Goal: Information Seeking & Learning: Learn about a topic

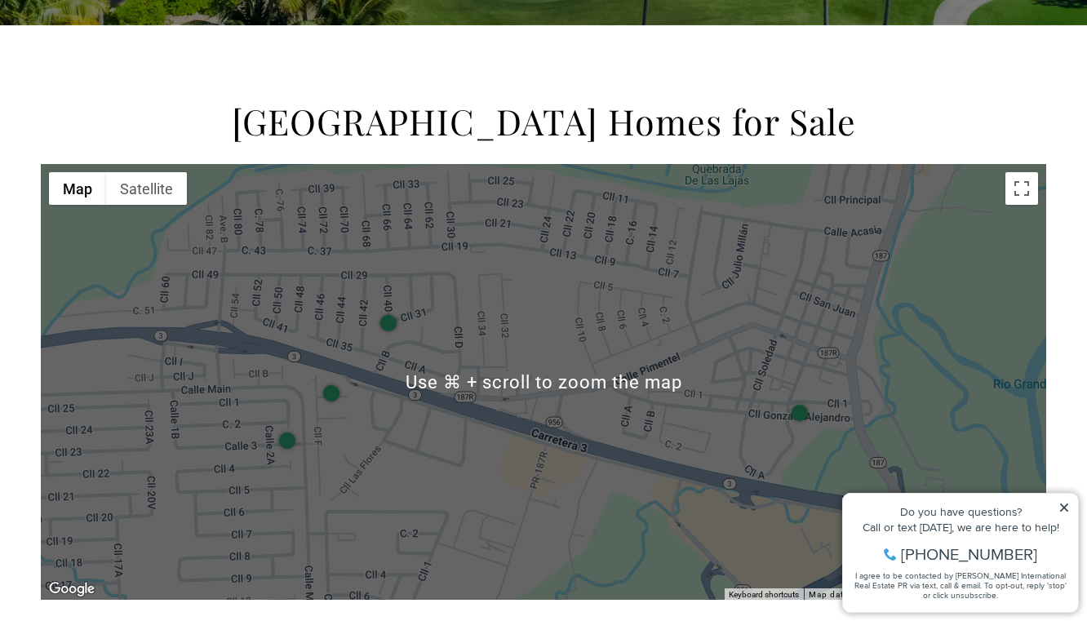
scroll to position [476, 0]
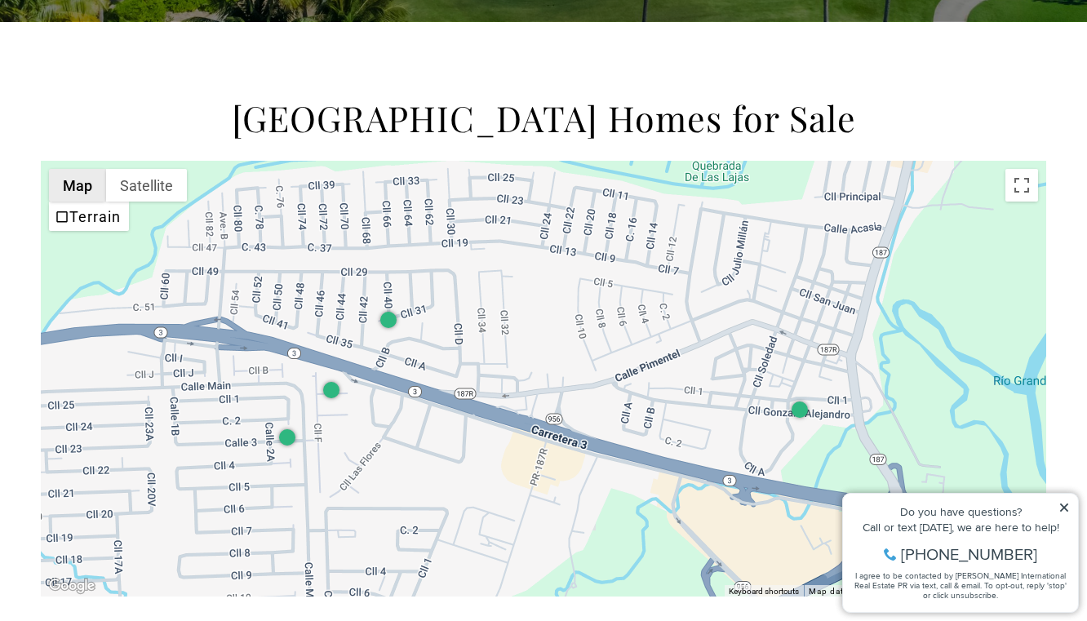
click at [78, 193] on button "Map" at bounding box center [77, 185] width 57 height 33
click at [85, 187] on button "Map" at bounding box center [77, 185] width 57 height 33
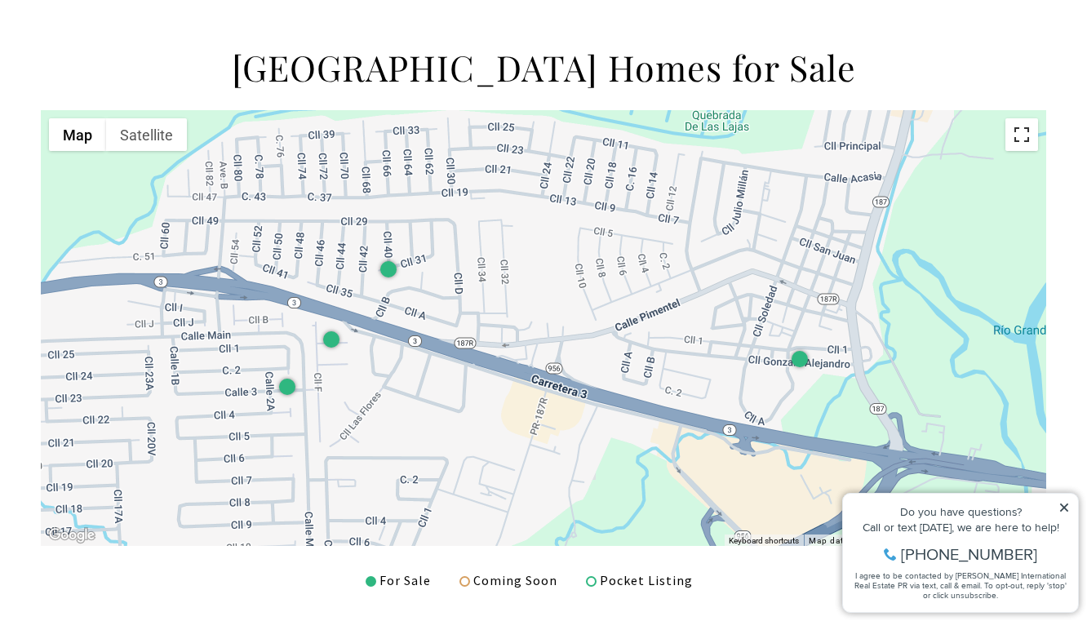
click at [1031, 142] on button "Toggle fullscreen view" at bounding box center [1022, 134] width 33 height 33
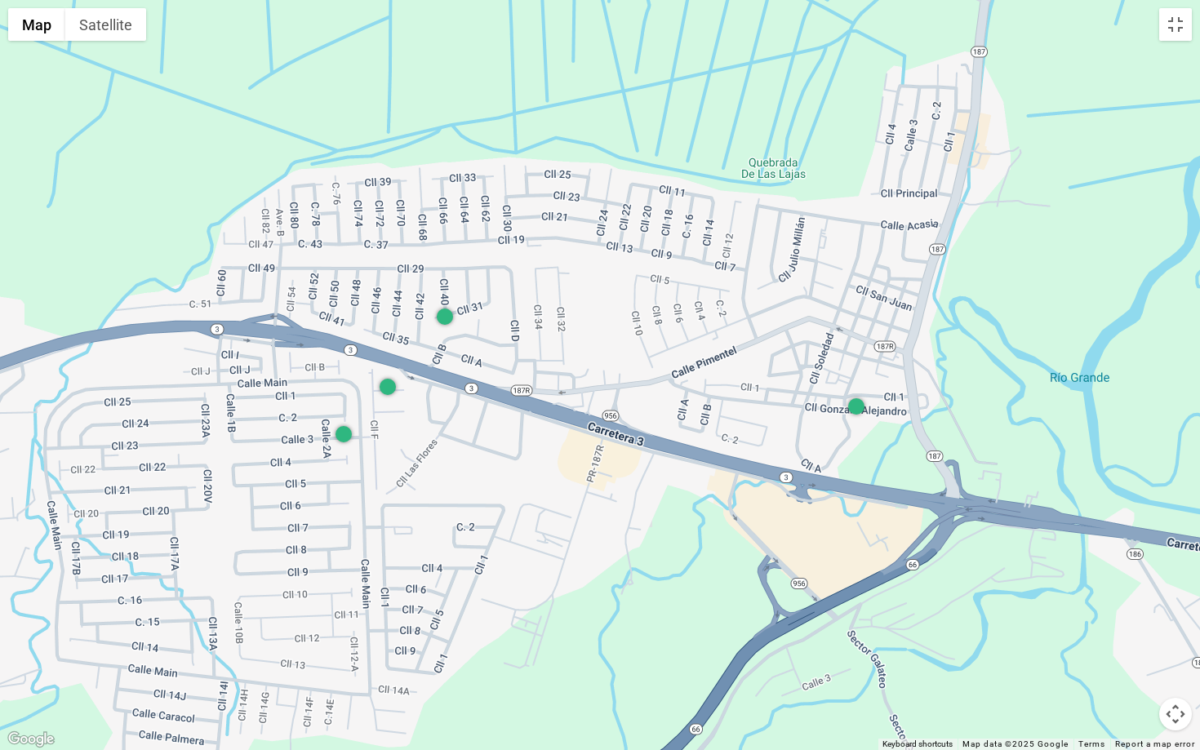
click at [1086, 620] on button "Map camera controls" at bounding box center [1175, 714] width 33 height 33
click at [1086, 620] on button "Zoom out" at bounding box center [1134, 714] width 33 height 33
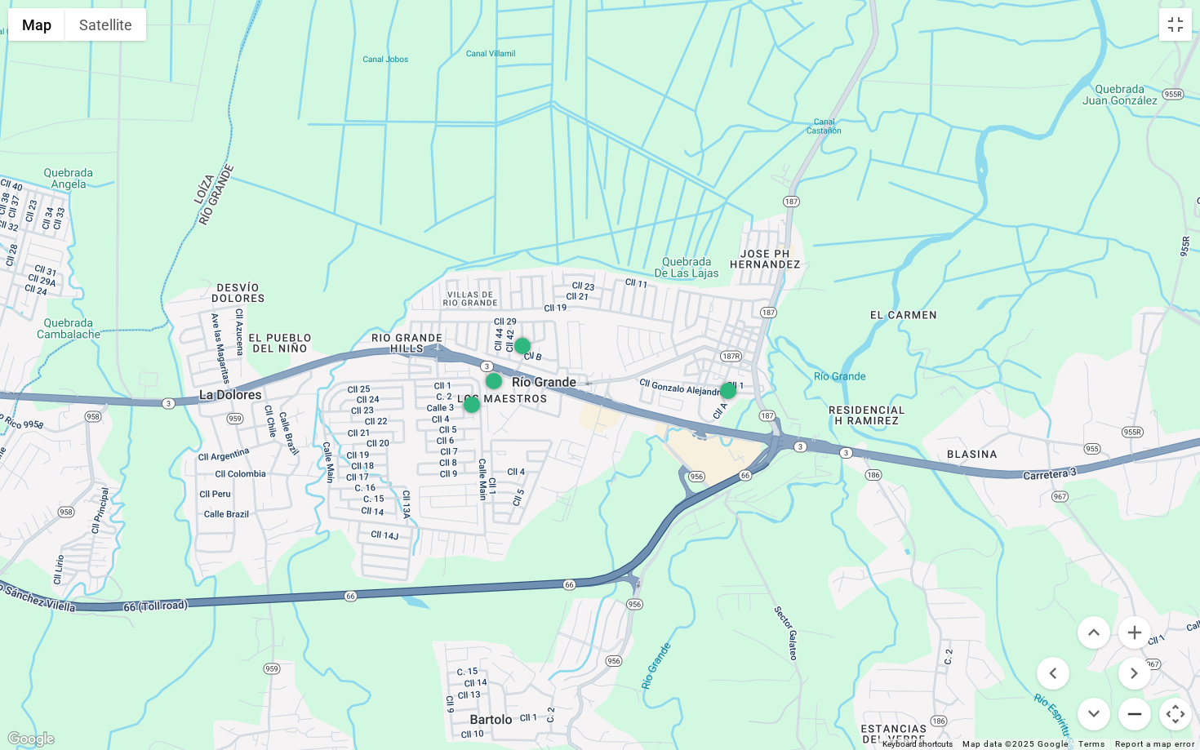
click at [1086, 620] on button "Zoom out" at bounding box center [1134, 714] width 33 height 33
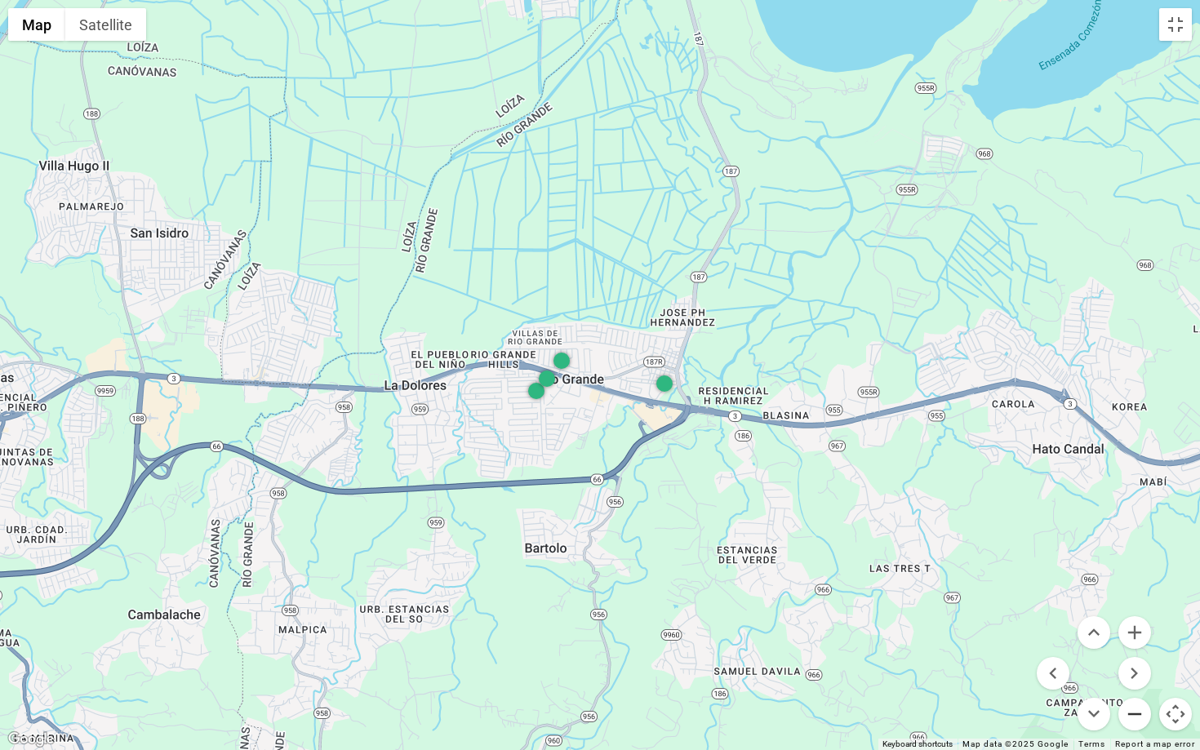
click at [1086, 620] on button "Zoom out" at bounding box center [1134, 714] width 33 height 33
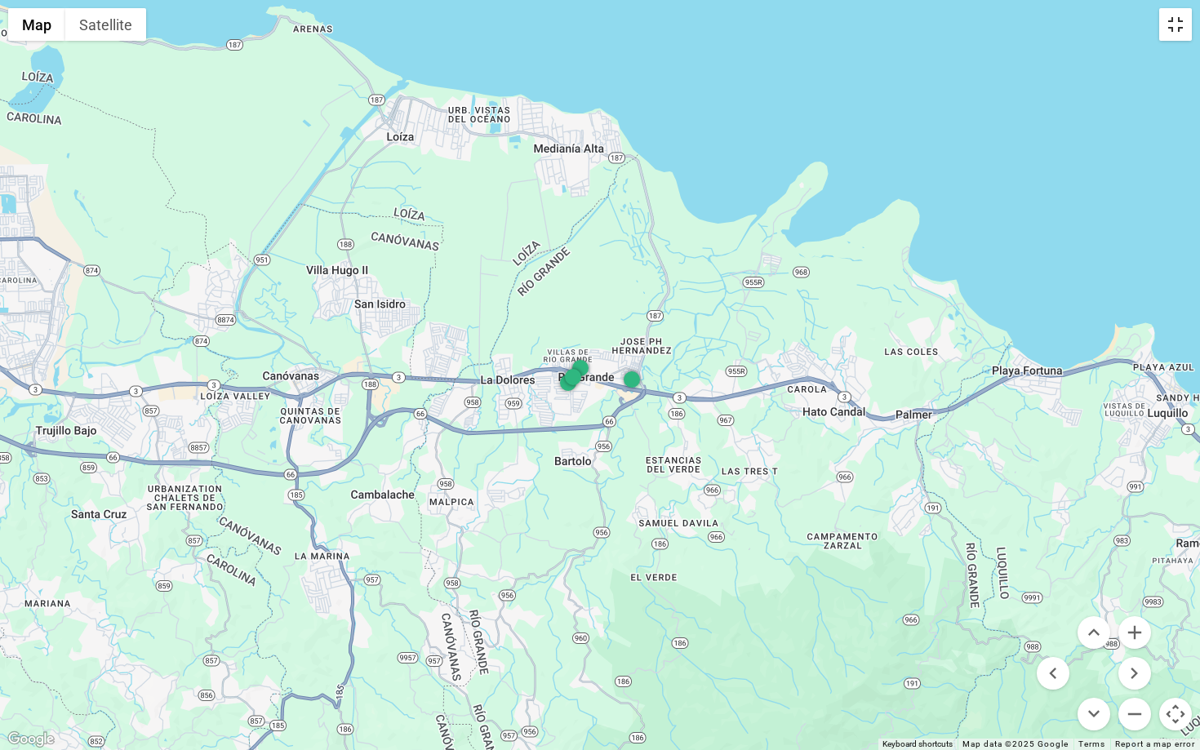
click at [1086, 29] on button "Toggle fullscreen view" at bounding box center [1175, 24] width 33 height 33
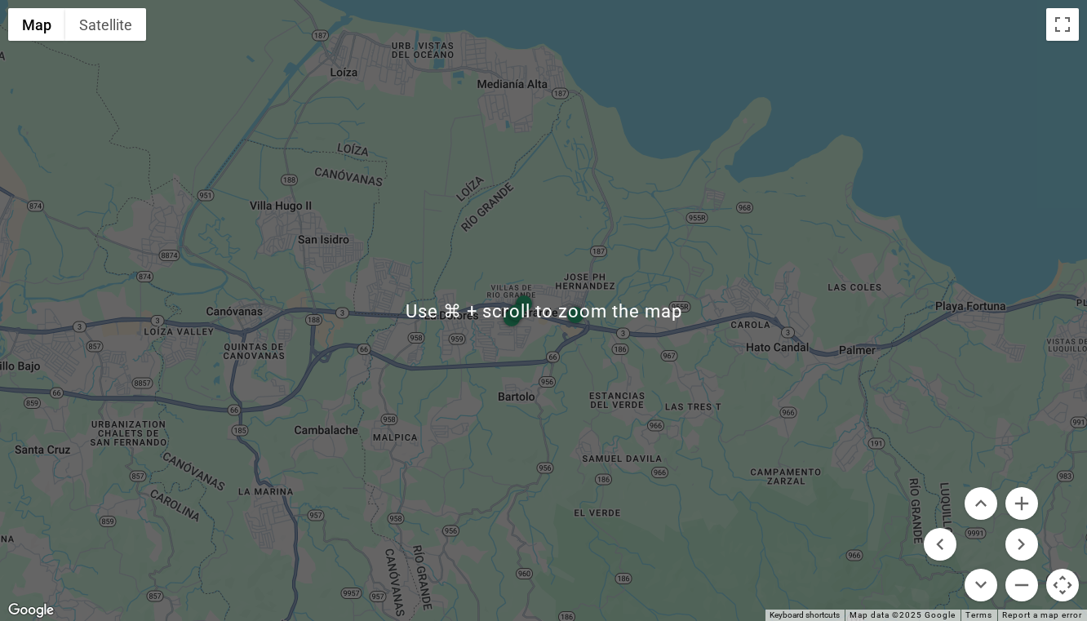
scroll to position [1676, 0]
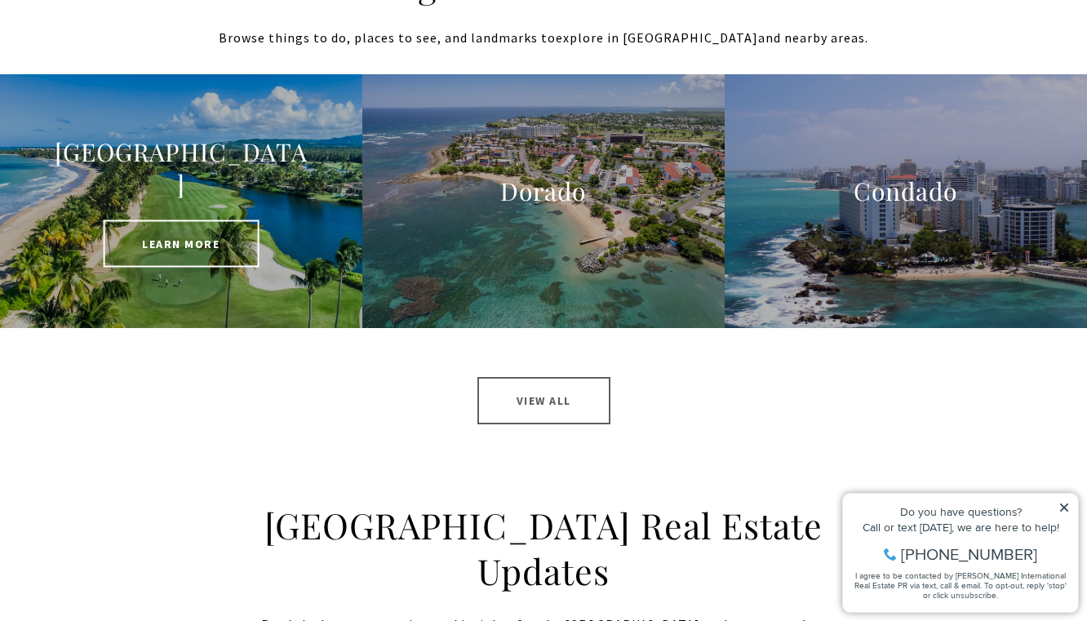
click at [238, 220] on span "Learn More" at bounding box center [181, 243] width 156 height 47
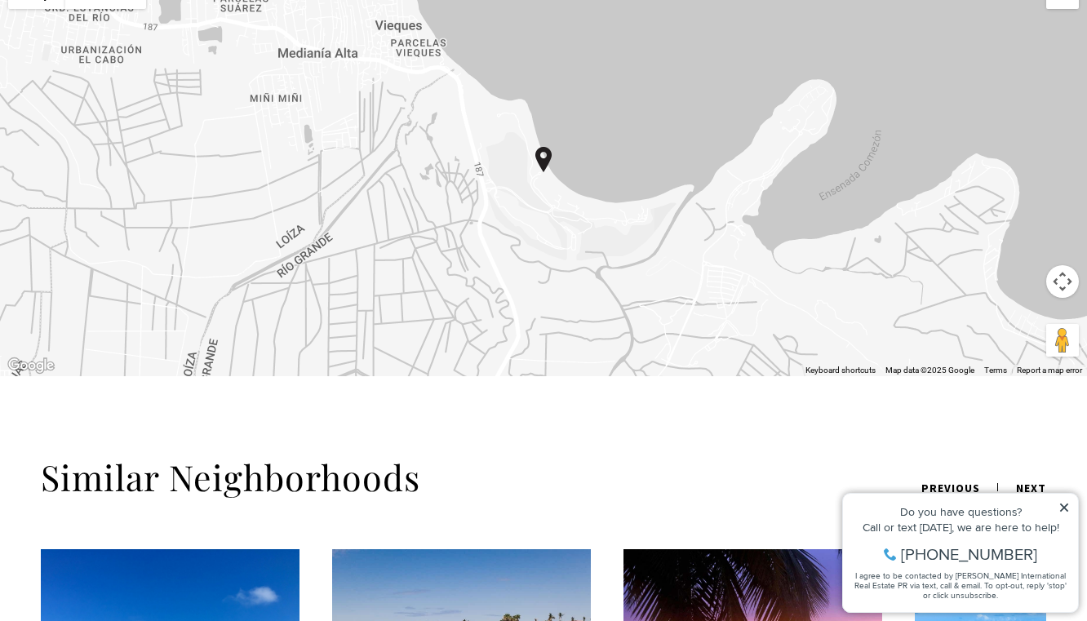
scroll to position [1955, 0]
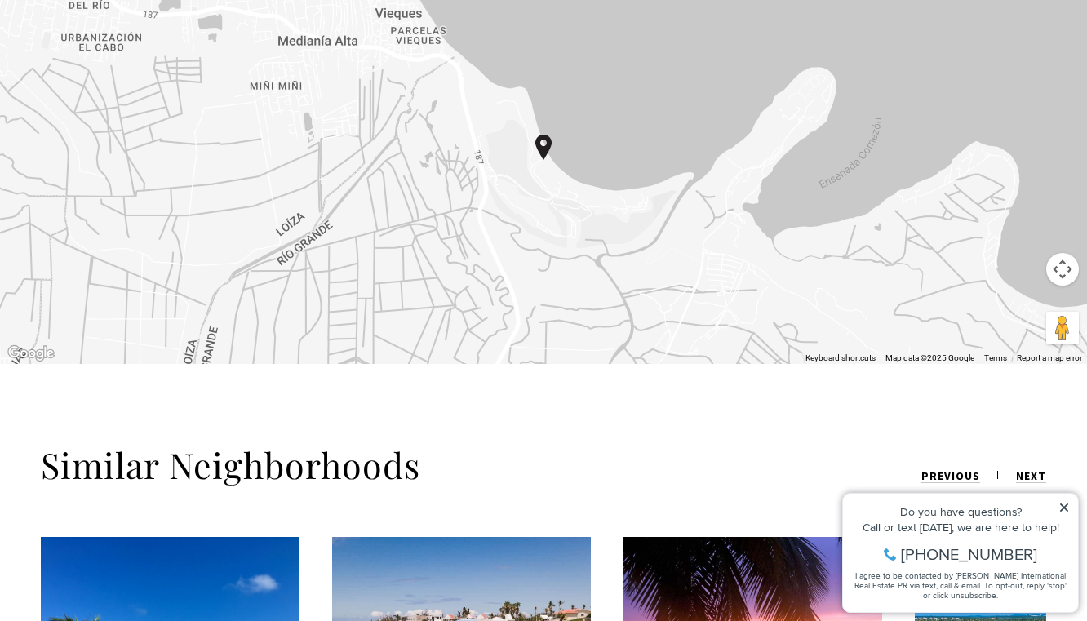
click at [542, 135] on img "button" at bounding box center [543, 147] width 16 height 25
